Goal: Check status: Check status

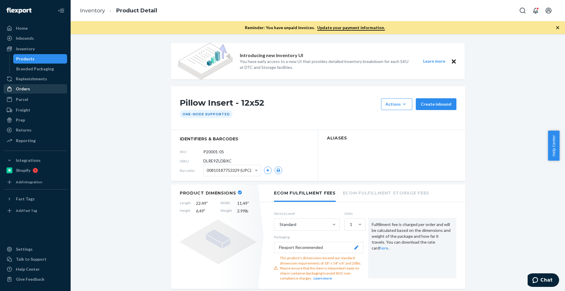
click at [36, 85] on div "Orders" at bounding box center [35, 89] width 62 height 8
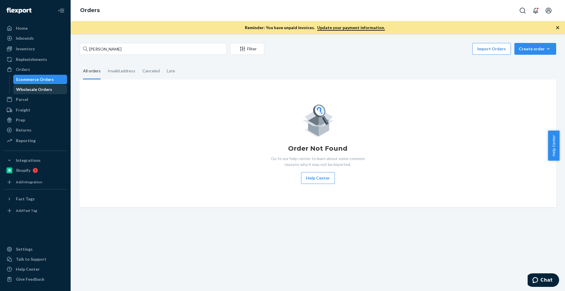
click at [47, 92] on div "Wholesale Orders" at bounding box center [34, 90] width 36 height 6
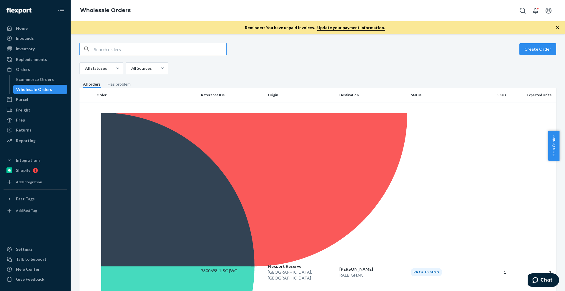
click at [208, 46] on input "text" at bounding box center [160, 49] width 132 height 12
paste input "[PERSON_NAME]"
type input "[PERSON_NAME]"
